Goal: Information Seeking & Learning: Learn about a topic

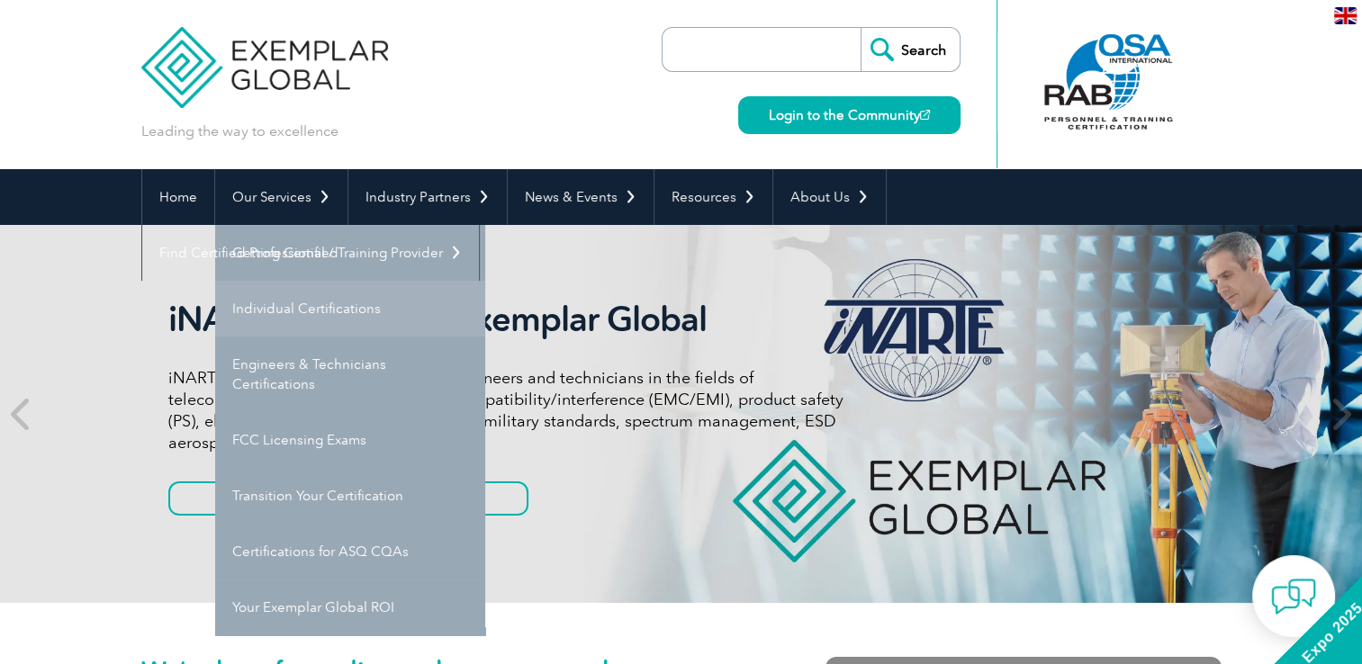
click at [272, 315] on link "Individual Certifications" at bounding box center [350, 309] width 270 height 56
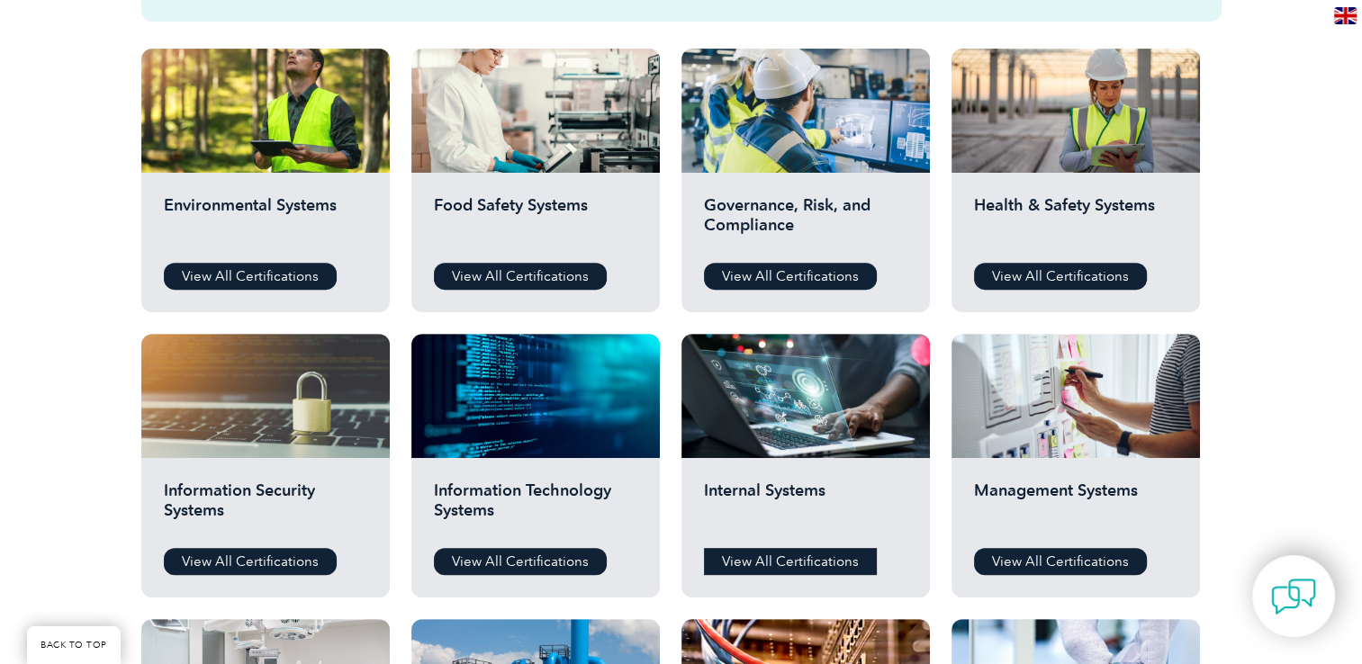
scroll to position [540, 0]
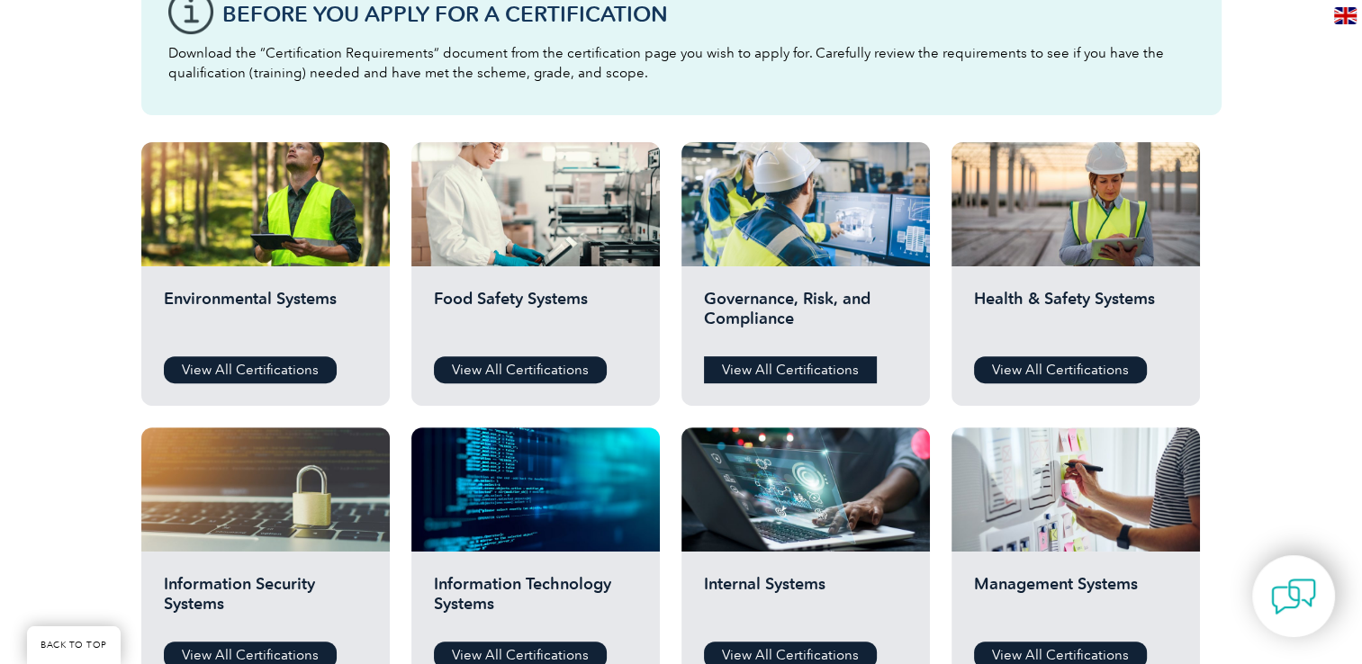
click at [763, 369] on link "View All Certifications" at bounding box center [790, 370] width 173 height 27
click at [273, 375] on link "View All Certifications" at bounding box center [250, 370] width 173 height 27
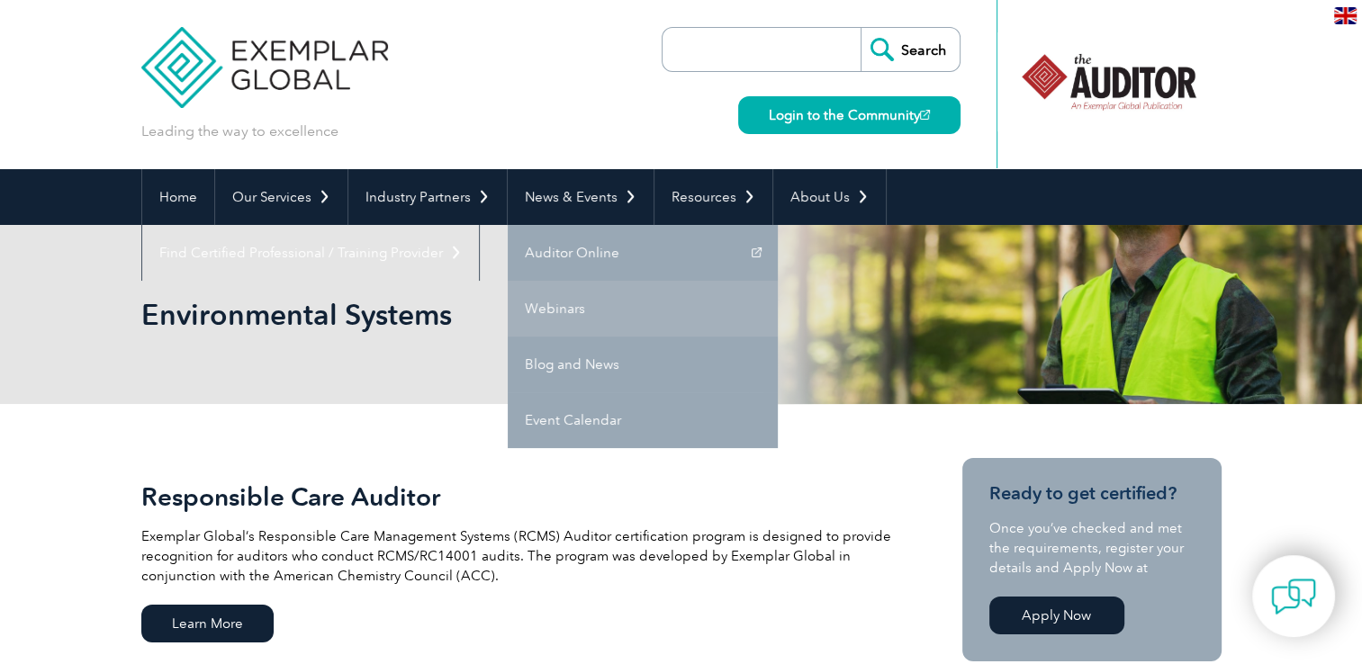
click at [575, 312] on link "Webinars" at bounding box center [643, 309] width 270 height 56
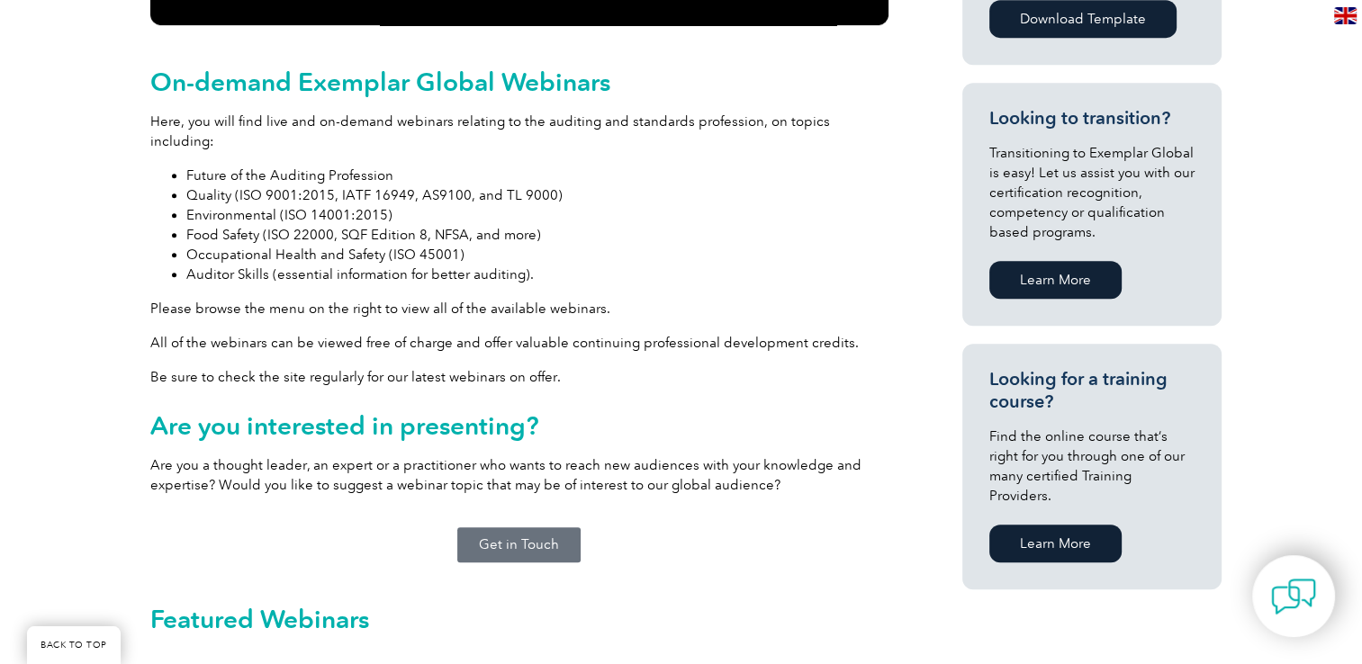
scroll to position [1351, 0]
